Goal: Check status

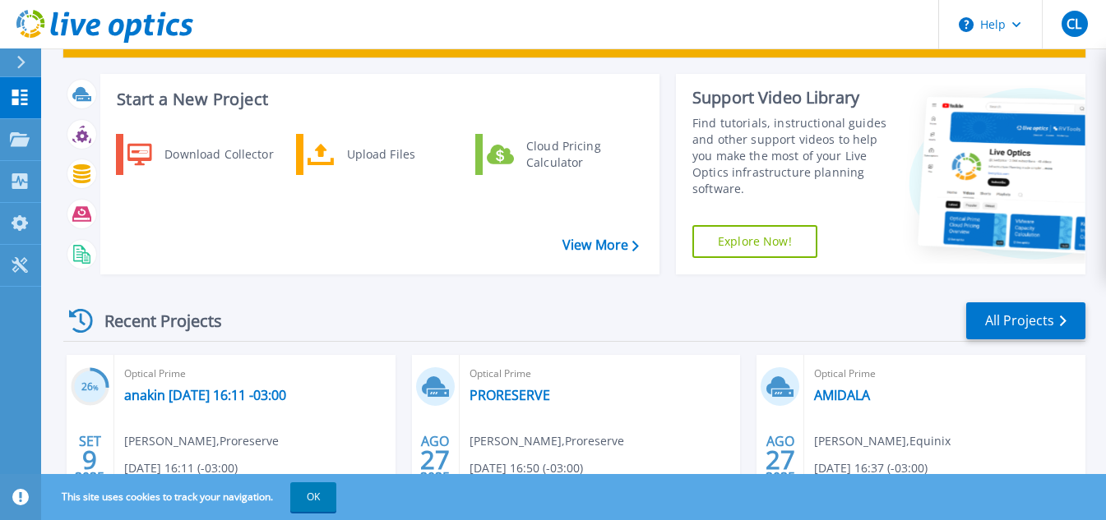
scroll to position [214, 0]
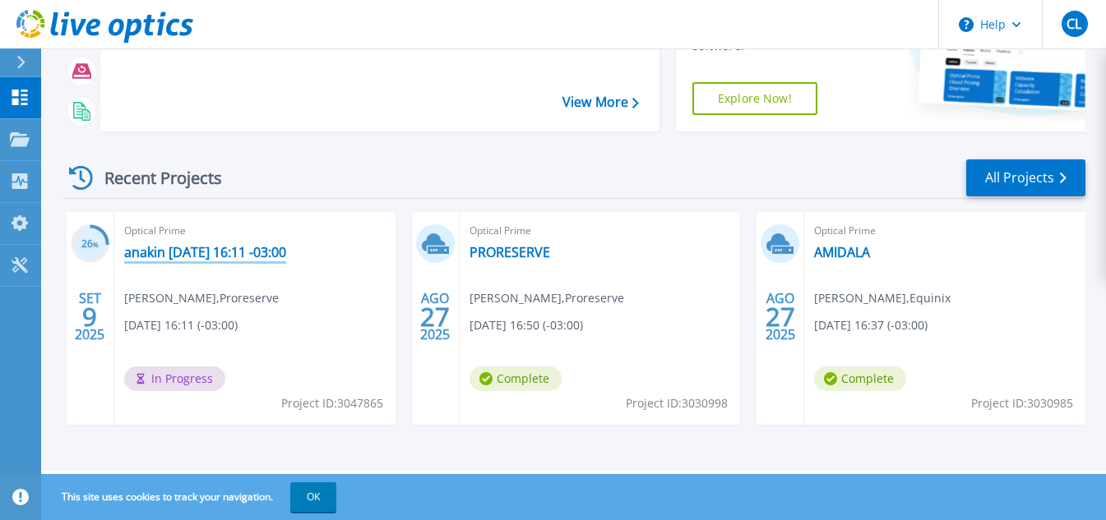
click at [210, 257] on link "anakin [DATE] 16:11 -03:00" at bounding box center [205, 252] width 162 height 16
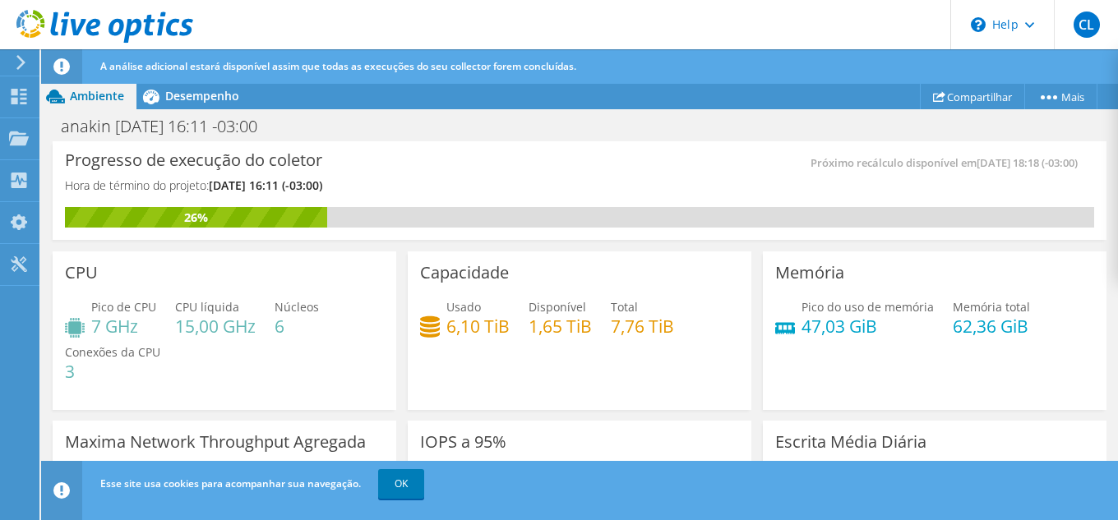
scroll to position [41, 0]
click at [444, 229] on div "Progresso de execução do coletor Hora de término do projeto: [DATE] 16:11 (-03:…" at bounding box center [580, 190] width 1054 height 99
